Goal: Task Accomplishment & Management: Use online tool/utility

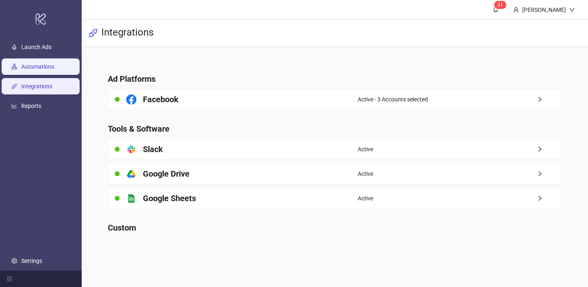
click at [54, 63] on link "Automations" at bounding box center [37, 66] width 33 height 7
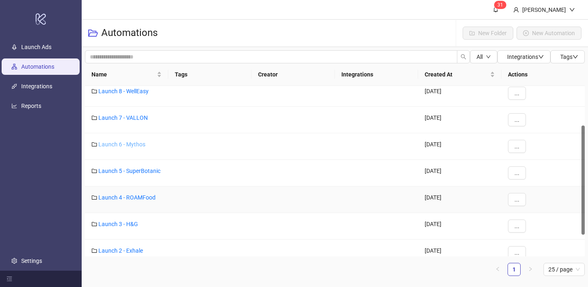
scroll to position [63, 0]
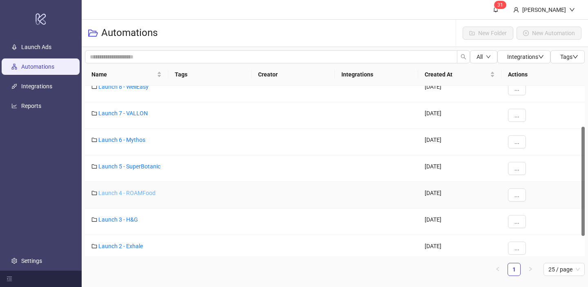
click at [138, 192] on link "Launch 4 - ROAMFood" at bounding box center [126, 193] width 57 height 7
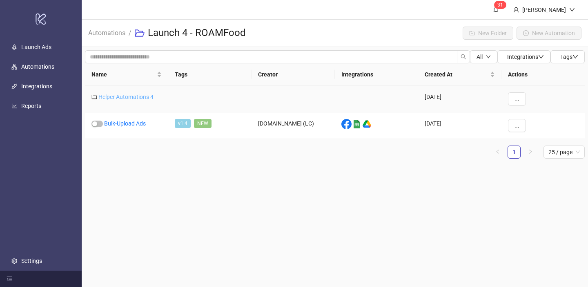
click at [144, 99] on link "Helper Automations 4" at bounding box center [125, 97] width 55 height 7
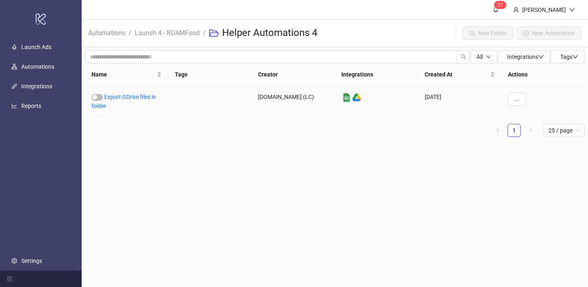
click at [144, 99] on link "Export GDrive files in folder" at bounding box center [123, 102] width 65 height 16
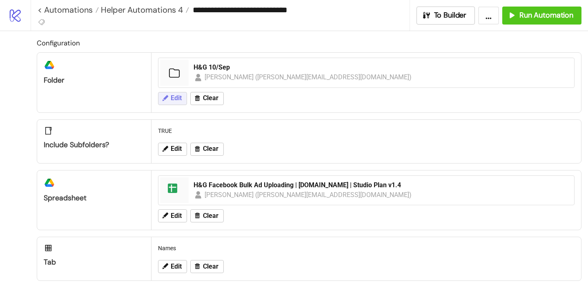
click at [175, 103] on button "Edit" at bounding box center [172, 98] width 29 height 13
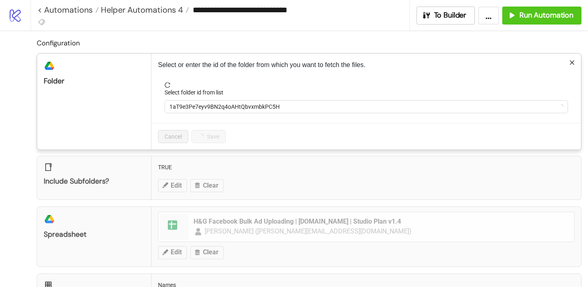
click at [200, 116] on form "Select folder id from list 1aT9e3Pe7eyv9BN2q4oAHtQbvxmbkPC5H" at bounding box center [366, 102] width 417 height 41
click at [198, 106] on span "1aT9e3Pe7eyv9BN2q4oAHtQbvxmbkPC5H" at bounding box center [366, 106] width 394 height 12
click at [198, 106] on span "H&G 10/Sep" at bounding box center [366, 106] width 394 height 12
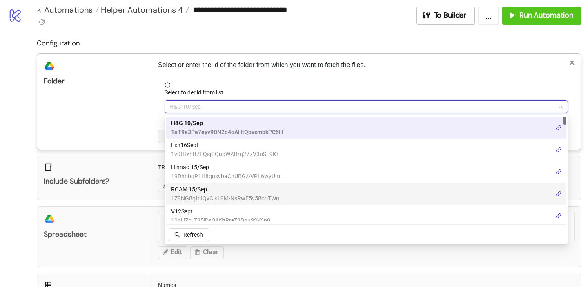
click at [196, 194] on span "1Z9NG8qfnIQvCik19M-NsRwE5v58ooTWn" at bounding box center [225, 198] width 108 height 9
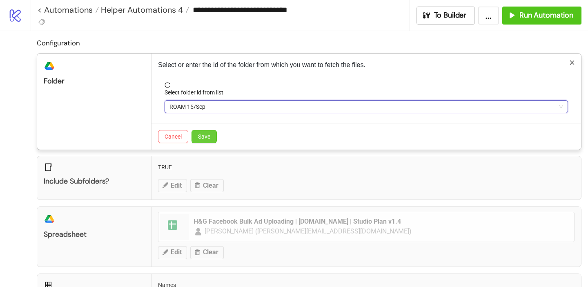
click at [202, 138] on span "Save" at bounding box center [204, 136] width 12 height 7
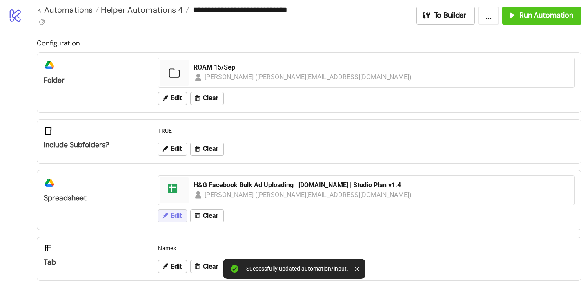
click at [167, 212] on icon at bounding box center [164, 215] width 7 height 7
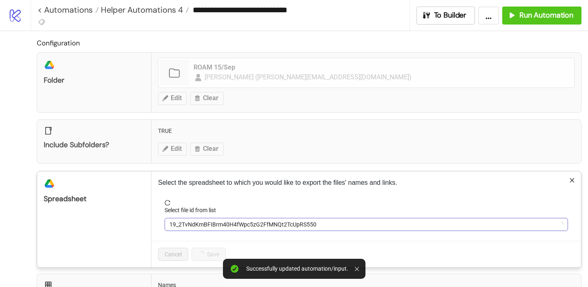
click at [188, 218] on div "19_2TvNdKmBFIBrm40H4fWpc5zG2FfMNQt2TcUpRS550" at bounding box center [367, 224] width 404 height 13
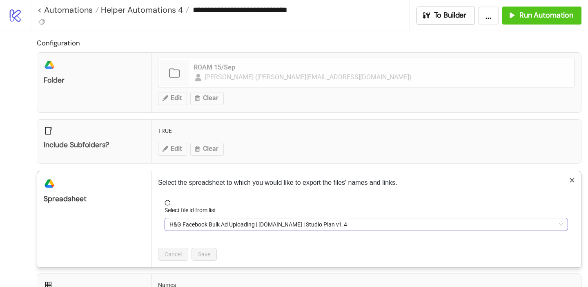
click at [319, 228] on span "H&G Facebook Bulk Ad Uploading | [DOMAIN_NAME] | Studio Plan v1.4" at bounding box center [366, 224] width 394 height 12
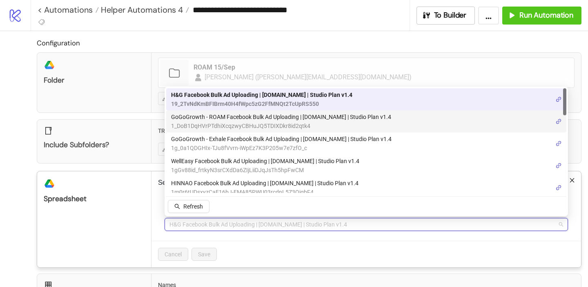
click at [270, 118] on span "GoGoGrowth - ROAM Facebook Bulk Ad Uploading | [DOMAIN_NAME] | Studio Plan v1.4" at bounding box center [281, 116] width 220 height 9
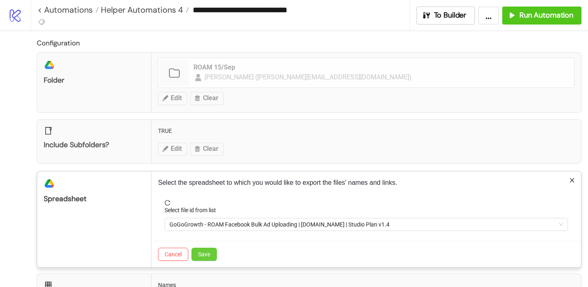
click at [203, 255] on span "Save" at bounding box center [204, 254] width 12 height 7
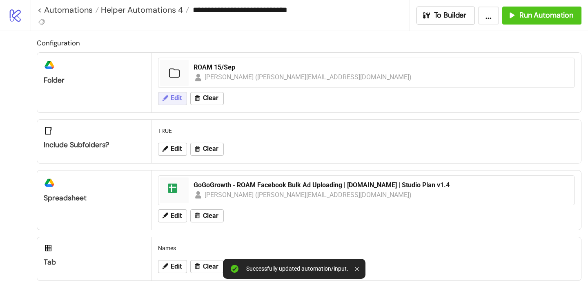
click at [182, 95] on button "Edit" at bounding box center [172, 98] width 29 height 13
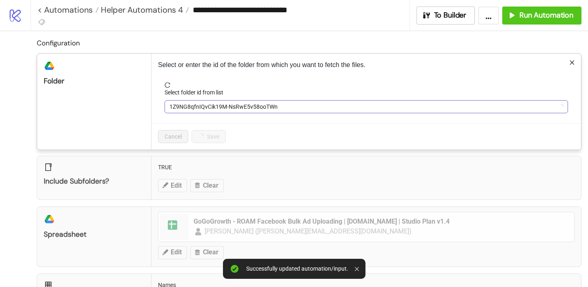
click at [222, 108] on span "1Z9NG8qfnIQvCik19M-NsRwE5v58ooTWn" at bounding box center [366, 106] width 394 height 12
click at [215, 107] on span "ROAM 15/Sep" at bounding box center [366, 106] width 394 height 12
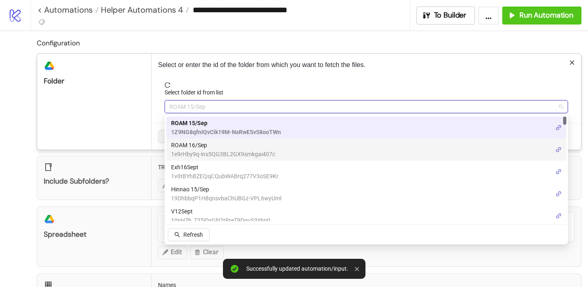
click at [199, 142] on span "ROAM 16/Sep" at bounding box center [223, 145] width 104 height 9
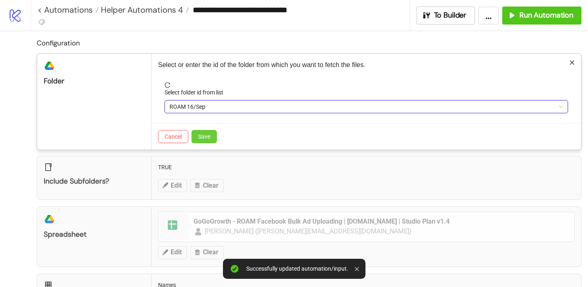
click at [211, 132] on button "Save" at bounding box center [204, 136] width 25 height 13
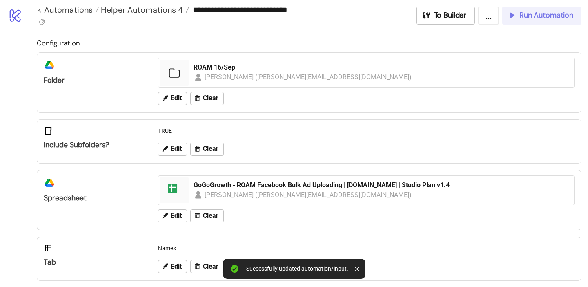
click at [537, 19] on span "Run Automation" at bounding box center [547, 15] width 54 height 9
